Goal: Information Seeking & Learning: Learn about a topic

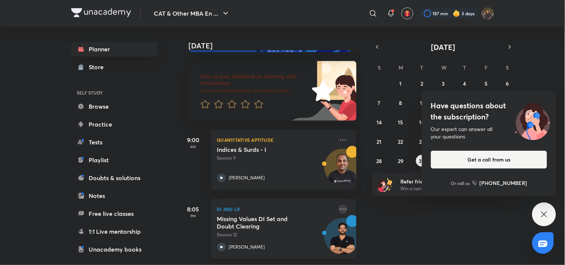
click at [338, 205] on icon at bounding box center [342, 209] width 9 height 9
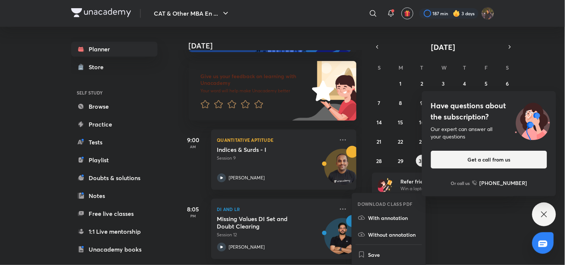
click at [504, 229] on div "[DATE] Good evening, [PERSON_NAME] You have 2 events [DATE] Give us your feedba…" at bounding box center [370, 146] width 385 height 238
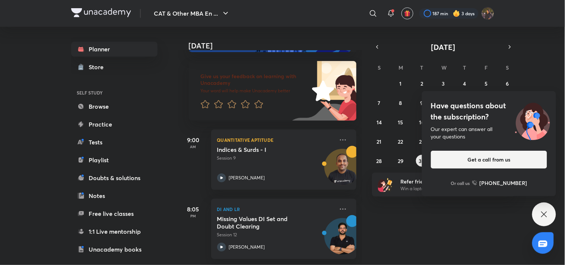
click at [548, 213] on icon at bounding box center [543, 214] width 9 height 9
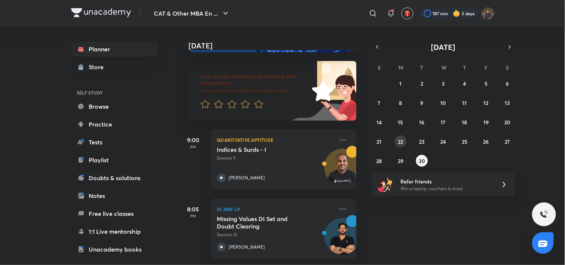
click at [397, 138] on button "22" at bounding box center [400, 141] width 12 height 12
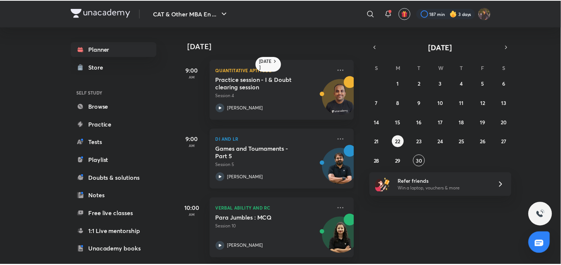
scroll to position [144, 0]
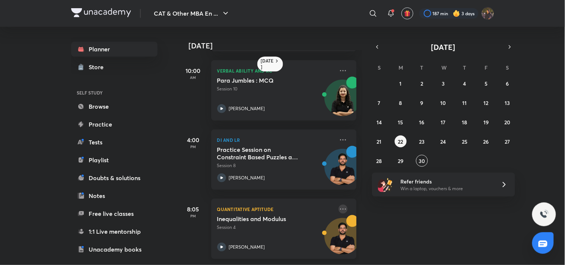
click at [338, 205] on icon at bounding box center [342, 209] width 9 height 9
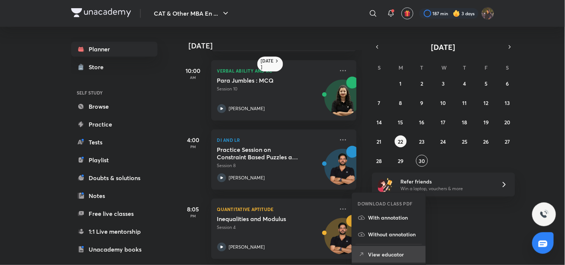
click at [396, 257] on p "View educator" at bounding box center [393, 254] width 51 height 8
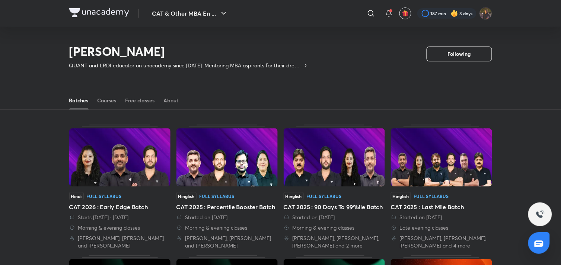
scroll to position [33, 0]
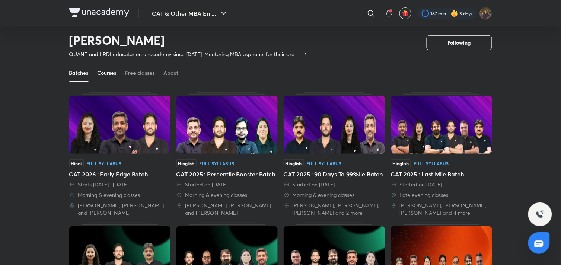
click at [108, 76] on div "Courses" at bounding box center [106, 72] width 19 height 7
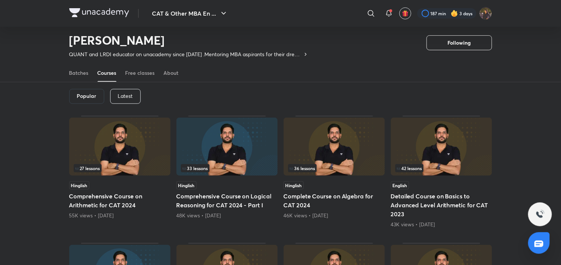
click at [132, 101] on div "Latest" at bounding box center [125, 96] width 31 height 15
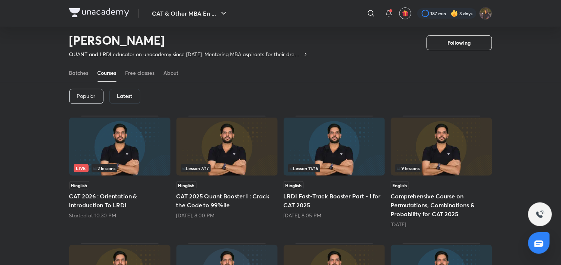
click at [142, 151] on img at bounding box center [119, 147] width 101 height 58
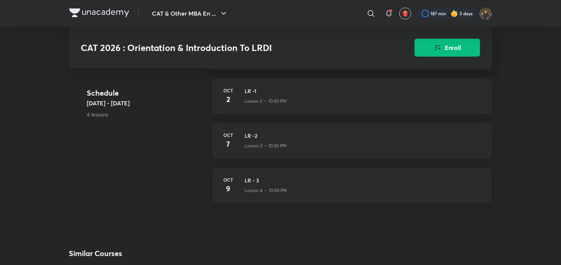
scroll to position [220, 0]
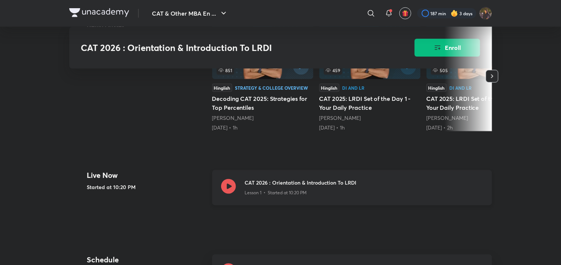
click at [310, 196] on div "Lesson 1 • Started at 10:20 PM" at bounding box center [364, 192] width 238 height 10
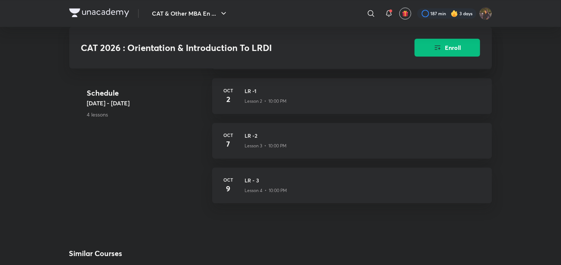
scroll to position [844, 0]
